Goal: Task Accomplishment & Management: Manage account settings

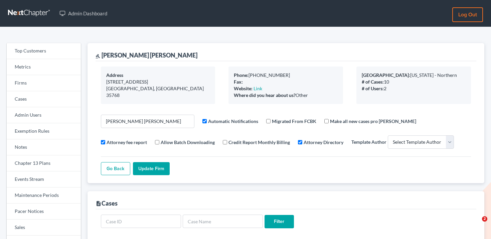
select select
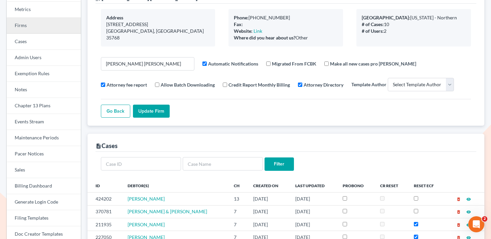
click at [41, 22] on link "Firms" at bounding box center [44, 26] width 74 height 16
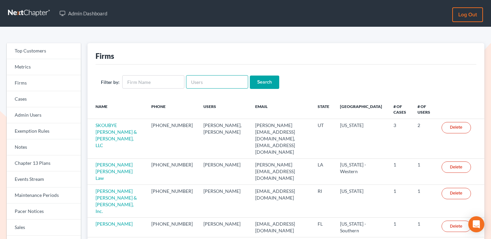
click at [199, 81] on input "text" at bounding box center [217, 81] width 62 height 13
click at [139, 71] on div "Filter by: Search" at bounding box center [285, 81] width 381 height 35
click at [139, 81] on input "text" at bounding box center [153, 81] width 62 height 13
type input "ibold"
click at [250, 75] on input "Search" at bounding box center [264, 81] width 29 height 13
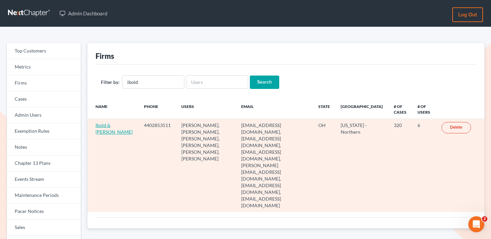
click at [106, 133] on link "Ibold & O'Brien" at bounding box center [113, 128] width 37 height 12
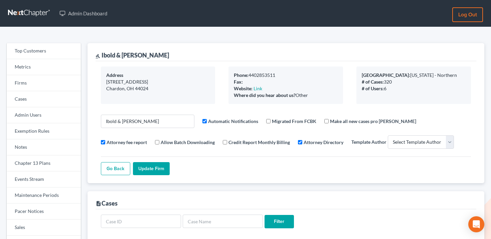
select select
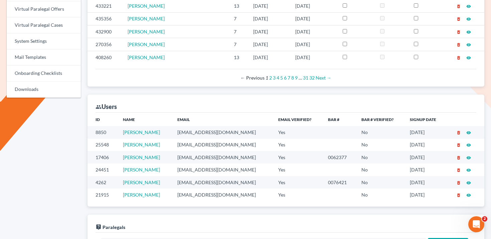
scroll to position [315, 0]
click at [213, 181] on td "rstanley@peteribold.com" at bounding box center [222, 181] width 101 height 12
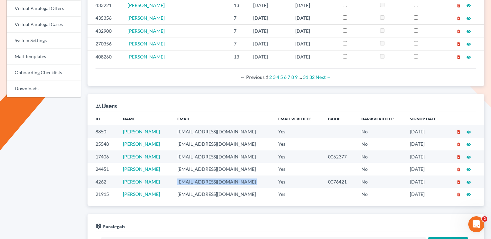
copy td "rstanley@peteribold.com"
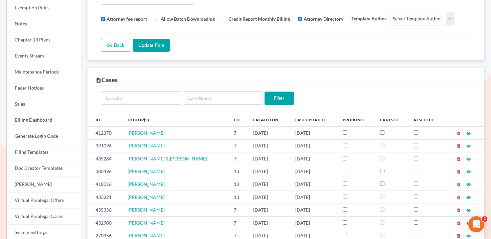
scroll to position [14, 0]
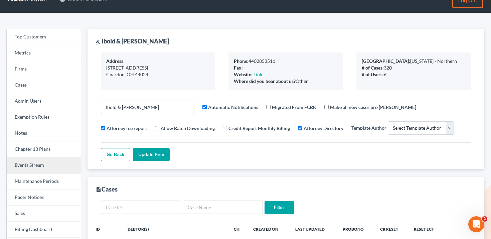
click at [31, 158] on link "Events Stream" at bounding box center [44, 165] width 74 height 16
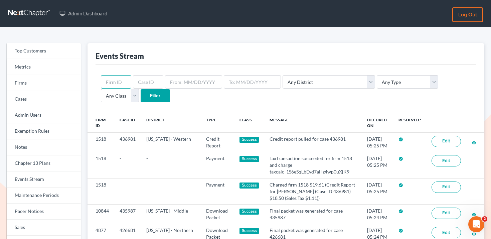
click at [117, 82] on input "text" at bounding box center [116, 81] width 30 height 13
paste input "2952"
type input "2952"
click at [141, 93] on input "Filter" at bounding box center [155, 95] width 29 height 13
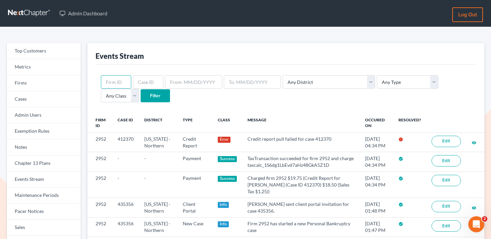
click at [112, 80] on input "text" at bounding box center [116, 81] width 30 height 13
paste input "2952"
type input "2952"
click at [395, 80] on select "Any Type Case Applied To Plan Case Archive Case Duplicate Case Filing Chapter 1…" at bounding box center [407, 81] width 61 height 13
select select "credit_report"
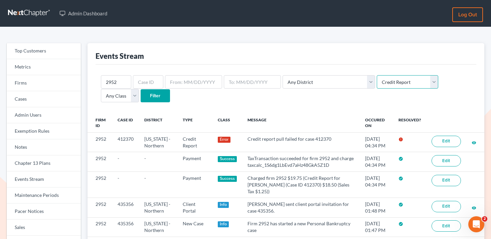
click at [377, 75] on select "Any Type Case Applied To Plan Case Archive Case Duplicate Case Filing Chapter 1…" at bounding box center [407, 81] width 61 height 13
click at [141, 94] on input "Filter" at bounding box center [155, 95] width 29 height 13
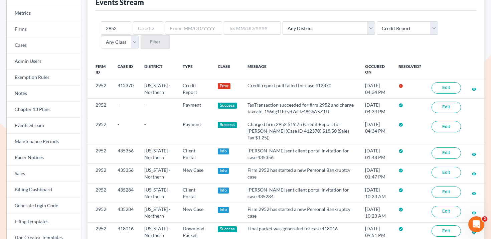
scroll to position [56, 0]
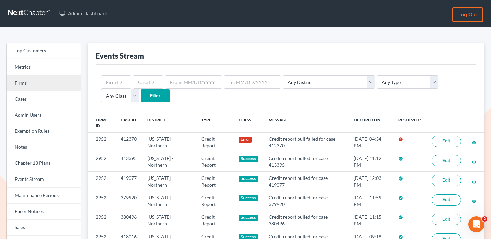
click at [36, 80] on link "Firms" at bounding box center [44, 83] width 74 height 16
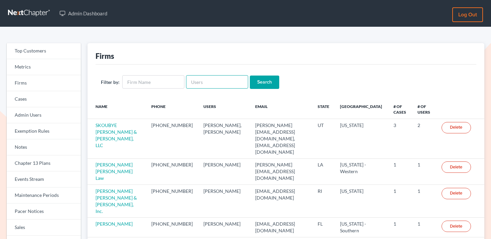
click at [206, 75] on input "text" at bounding box center [217, 81] width 62 height 13
paste input "davidmrobertsjd@gmail.com"
type input "davidmrobertsjd@gmail.com"
click at [261, 82] on input "Search" at bounding box center [264, 81] width 29 height 13
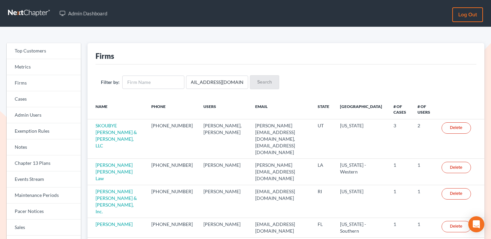
scroll to position [0, 0]
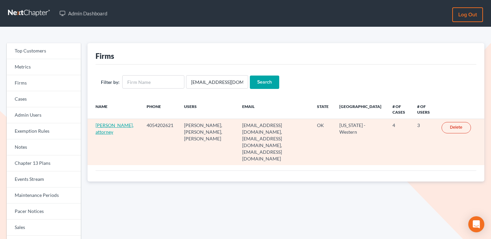
click at [104, 131] on link "[PERSON_NAME], attorney" at bounding box center [114, 128] width 38 height 12
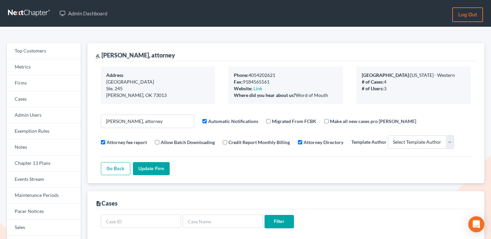
select select
click at [40, 162] on link "Chapter 13 Plans" at bounding box center [44, 163] width 74 height 16
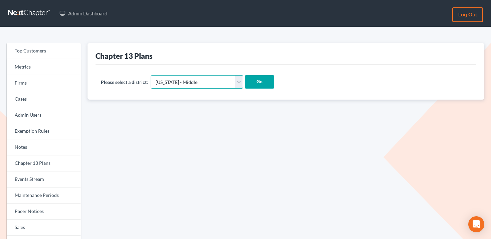
click at [178, 82] on select "[US_STATE] - [GEOGRAPHIC_DATA] [US_STATE] - [GEOGRAPHIC_DATA][US_STATE] - South…" at bounding box center [197, 81] width 92 height 13
select select "66"
click at [151, 75] on select "[US_STATE] - [GEOGRAPHIC_DATA] [US_STATE] - [GEOGRAPHIC_DATA][US_STATE] - South…" at bounding box center [197, 81] width 92 height 13
click at [245, 79] on input "Go" at bounding box center [259, 81] width 29 height 13
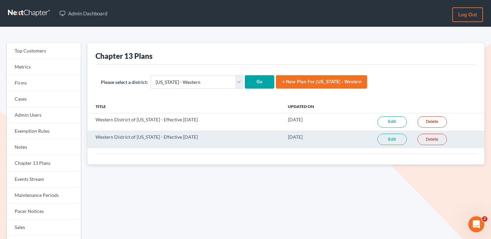
click at [396, 141] on link "Edit" at bounding box center [391, 139] width 29 height 11
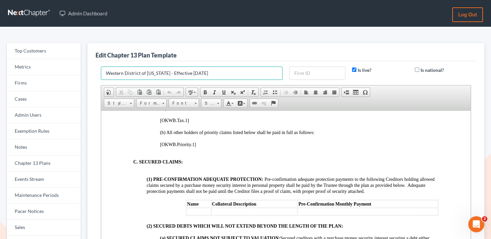
click at [156, 74] on input "Western District of [US_STATE] - Effective [DATE]" at bounding box center [192, 72] width 182 height 13
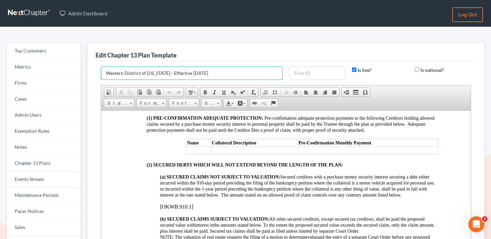
scroll to position [822, 0]
